Goal: Information Seeking & Learning: Learn about a topic

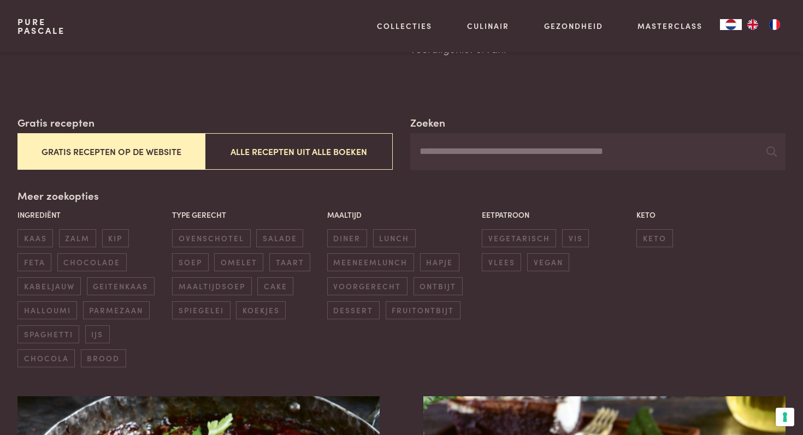
scroll to position [137, 0]
click at [530, 156] on input "Zoeken" at bounding box center [597, 151] width 375 height 37
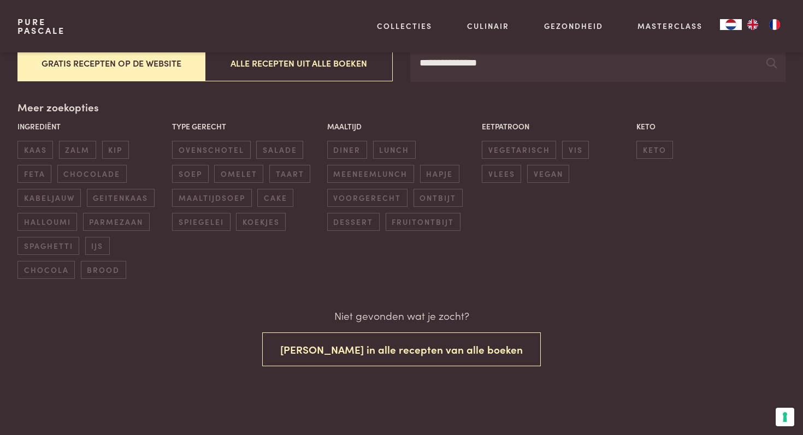
scroll to position [252, 0]
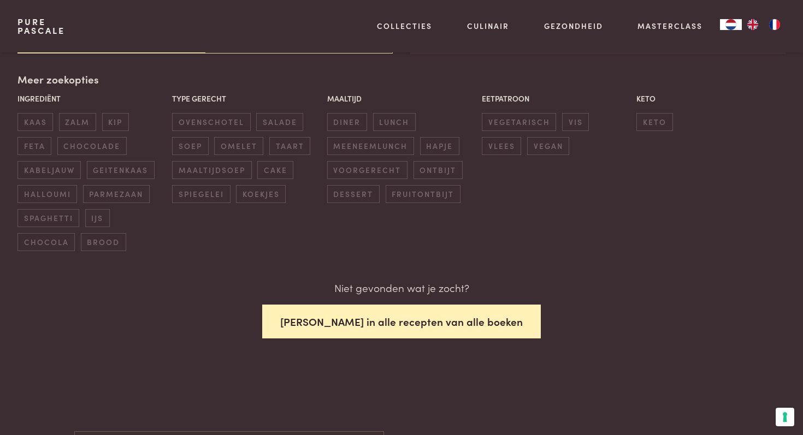
click at [399, 313] on button "Zoek in alle recepten van alle boeken" at bounding box center [401, 322] width 279 height 34
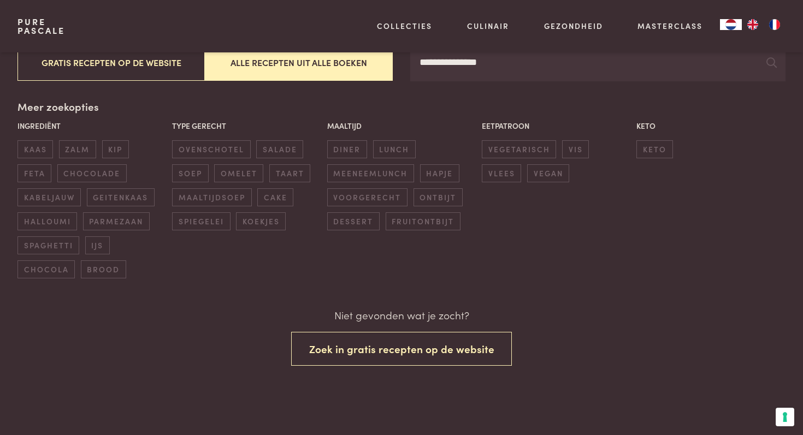
scroll to position [225, 0]
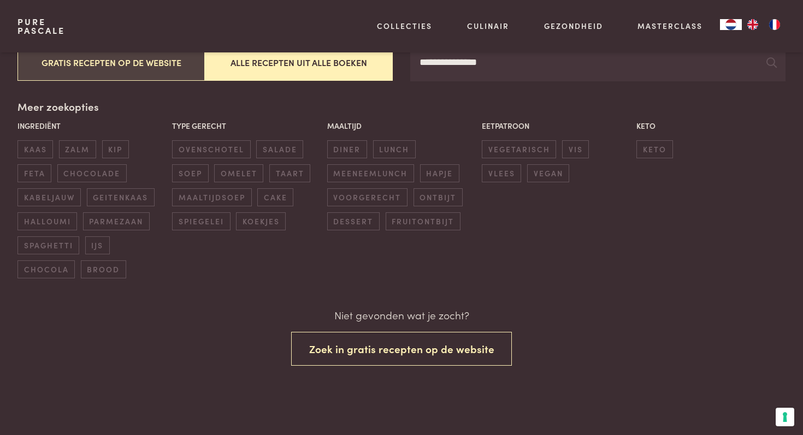
click at [126, 73] on button "Gratis recepten op de website" at bounding box center [111, 62] width 188 height 37
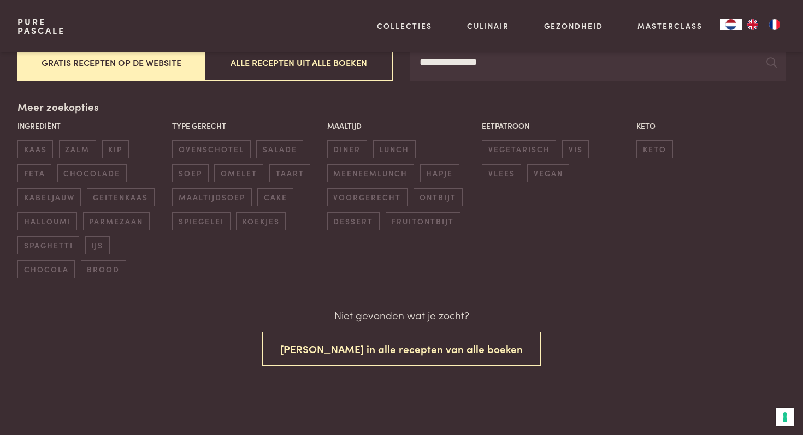
scroll to position [225, 0]
drag, startPoint x: 552, startPoint y: 62, endPoint x: 400, endPoint y: 70, distance: 152.6
click at [400, 70] on div "**********" at bounding box center [401, 54] width 768 height 56
type input "*"
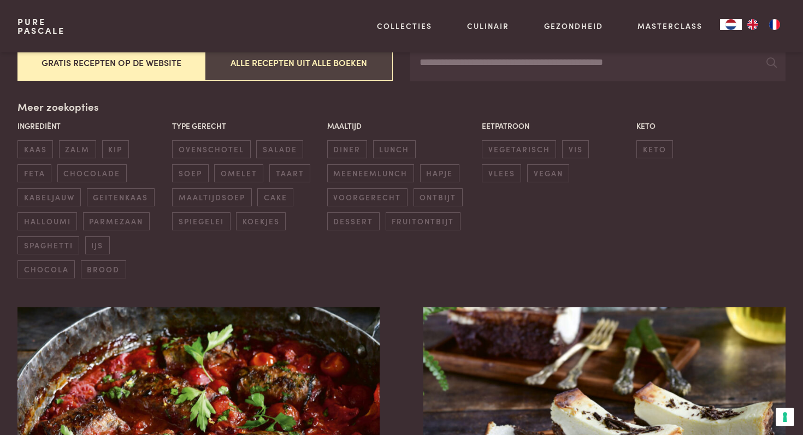
click at [307, 66] on button "Alle recepten uit alle boeken" at bounding box center [299, 62] width 188 height 37
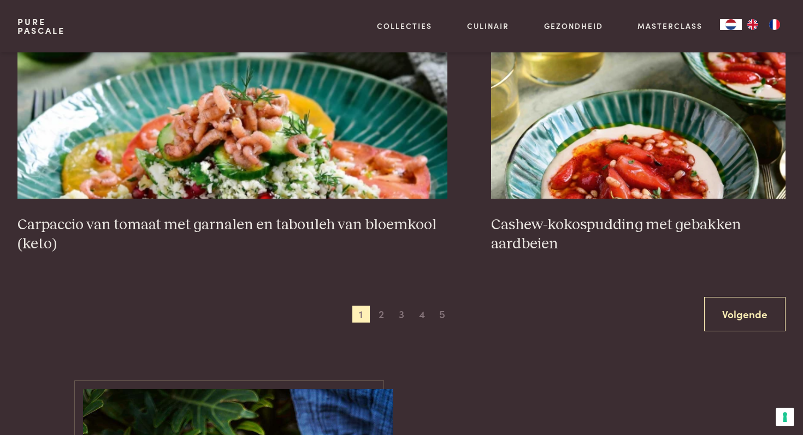
scroll to position [2081, 0]
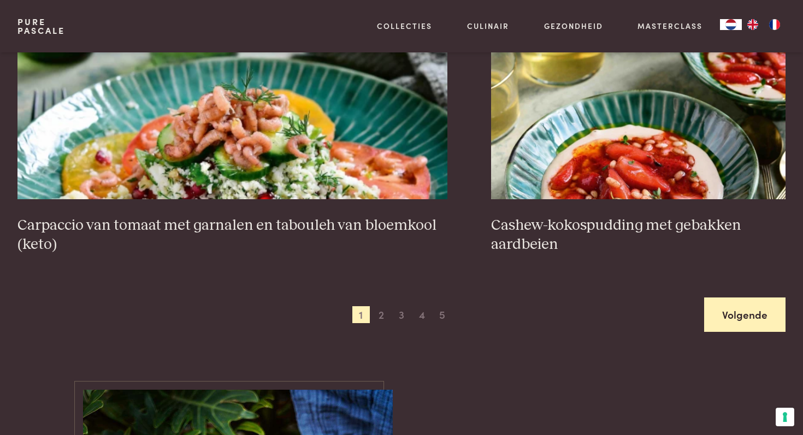
click at [727, 311] on link "Volgende" at bounding box center [744, 315] width 81 height 34
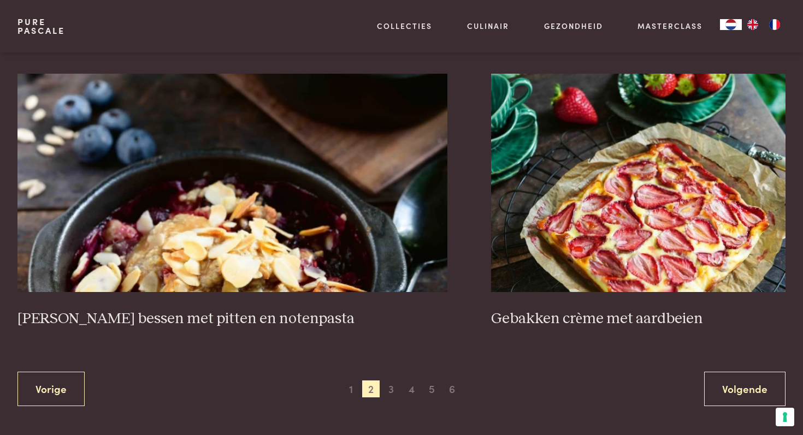
scroll to position [2009, 0]
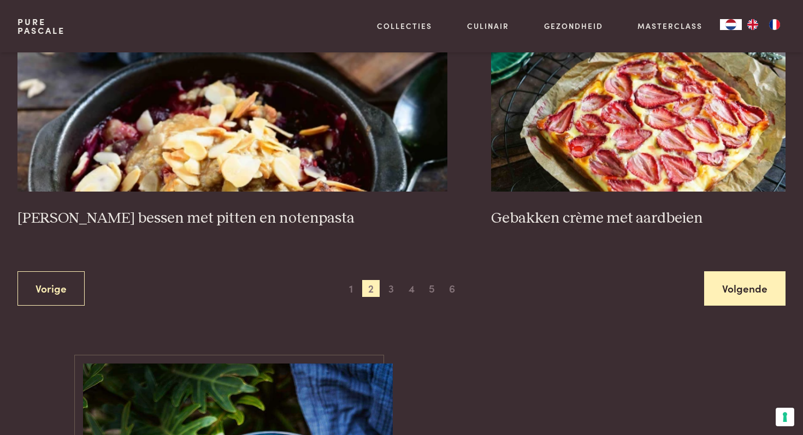
click at [729, 291] on link "Volgende" at bounding box center [744, 288] width 81 height 34
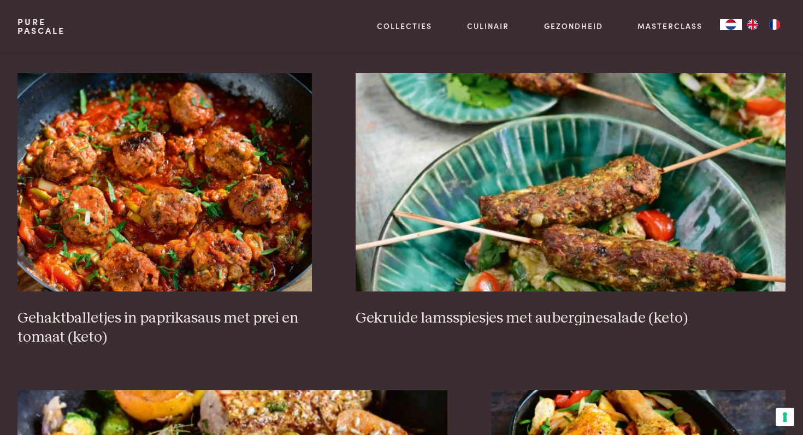
scroll to position [760, 0]
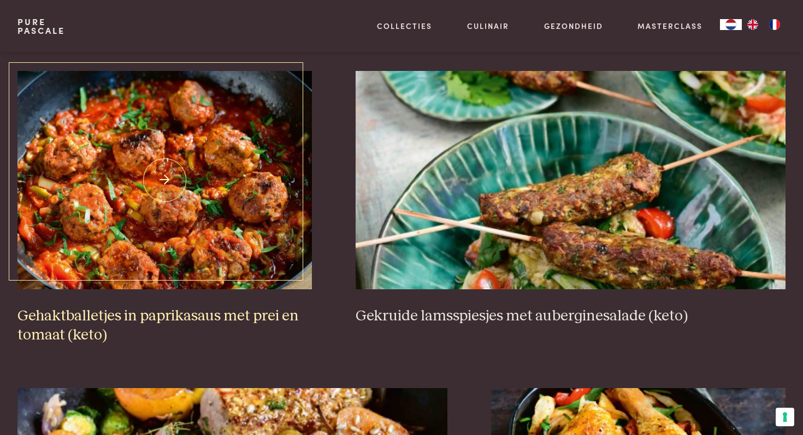
click at [114, 260] on img at bounding box center [164, 180] width 294 height 218
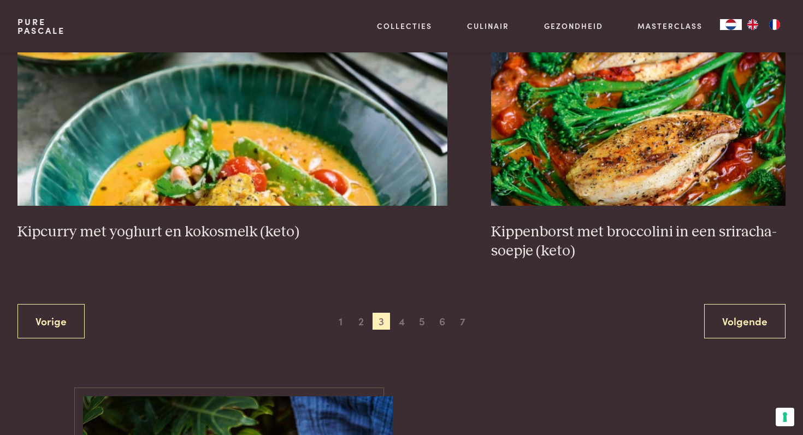
scroll to position [2076, 0]
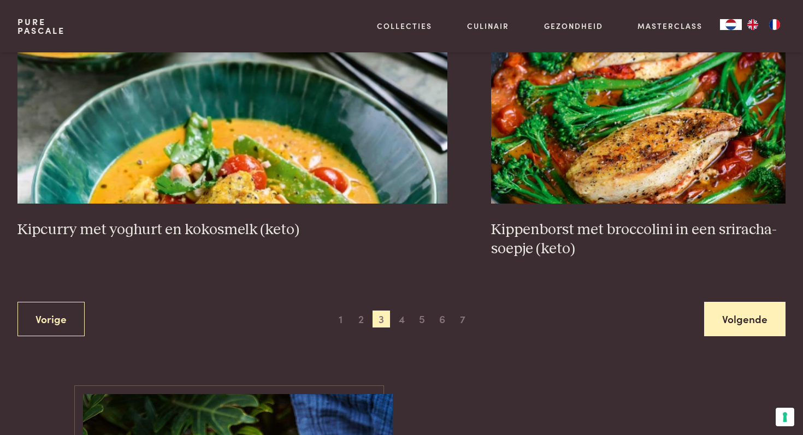
click at [760, 317] on link "Volgende" at bounding box center [744, 319] width 81 height 34
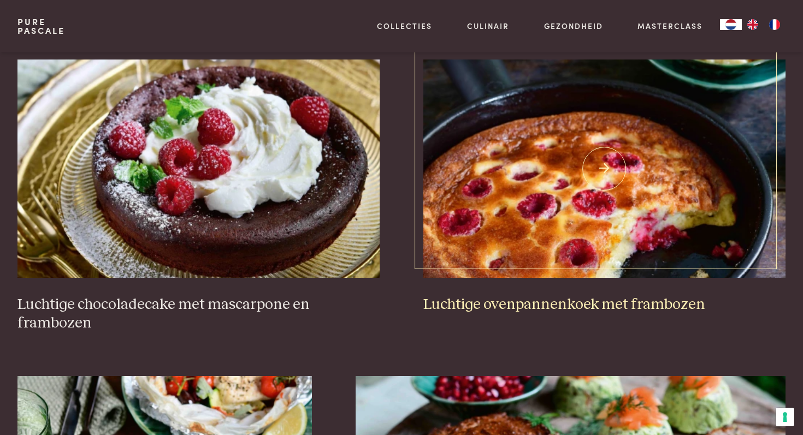
scroll to position [1391, 0]
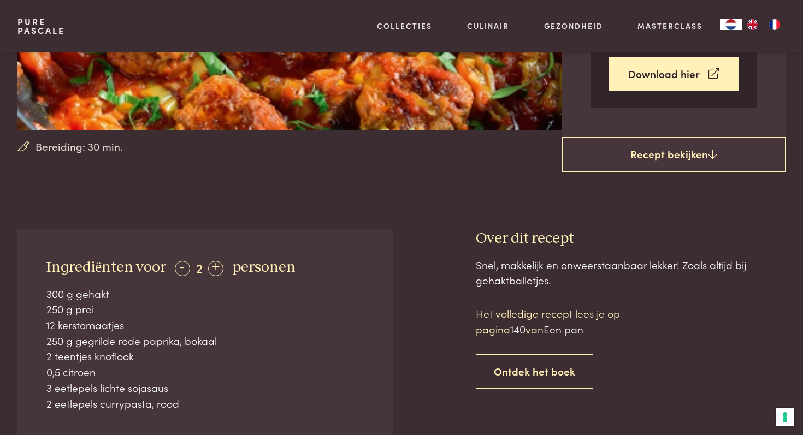
scroll to position [263, 0]
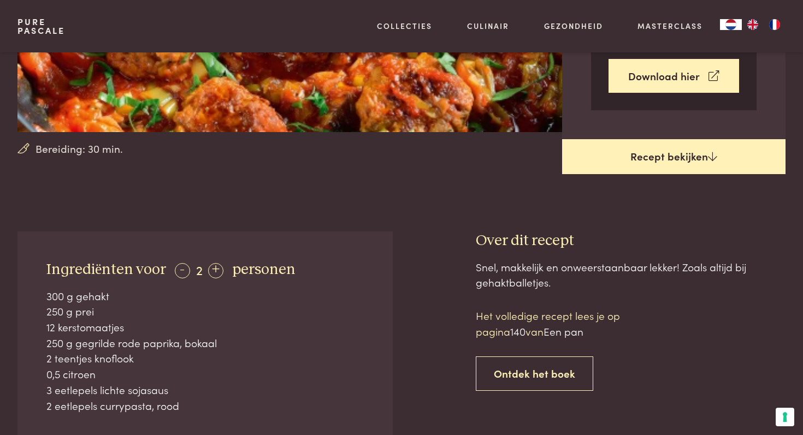
click at [632, 161] on link "Recept bekijken" at bounding box center [674, 156] width 224 height 35
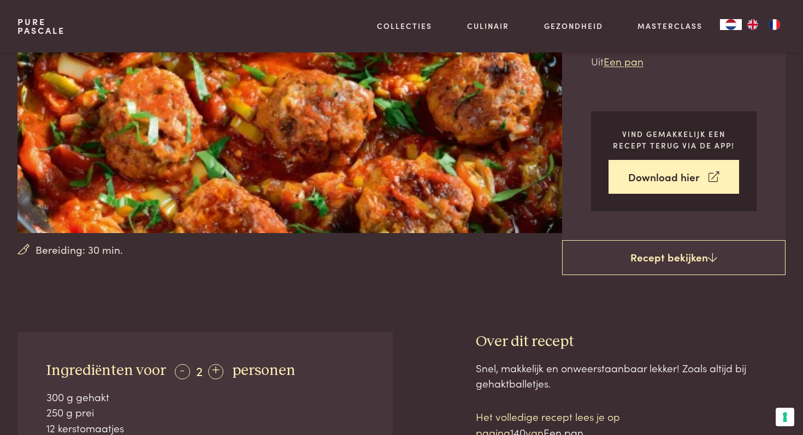
scroll to position [160, 0]
